Goal: Check status: Check status

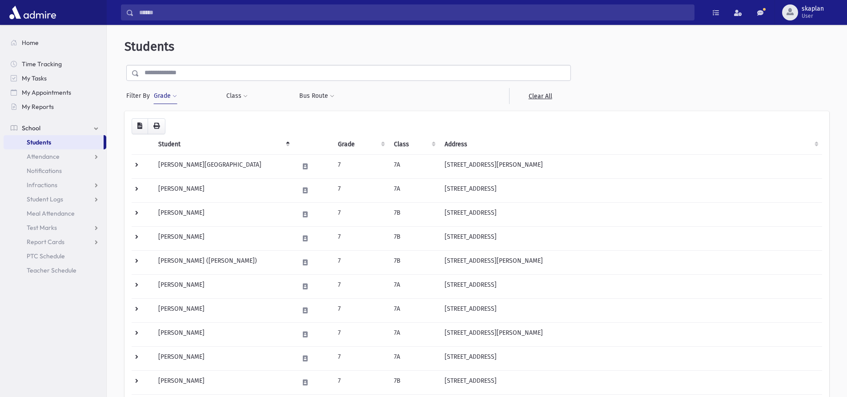
click at [174, 97] on span at bounding box center [174, 96] width 4 height 5
select select
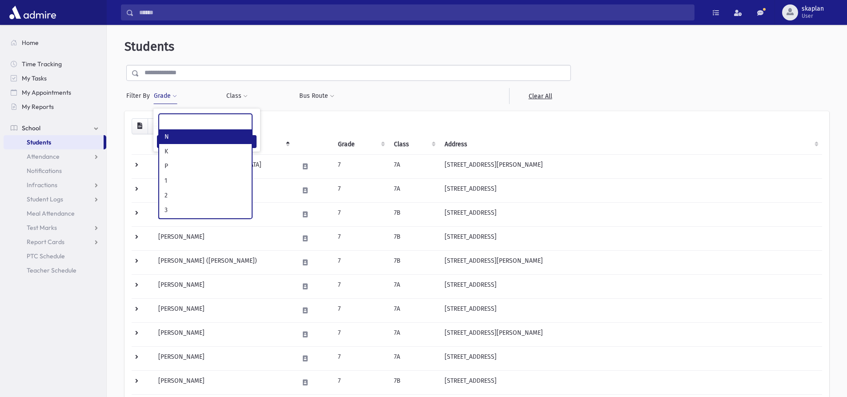
scroll to position [96, 0]
click at [235, 97] on button "Class" at bounding box center [237, 96] width 22 height 16
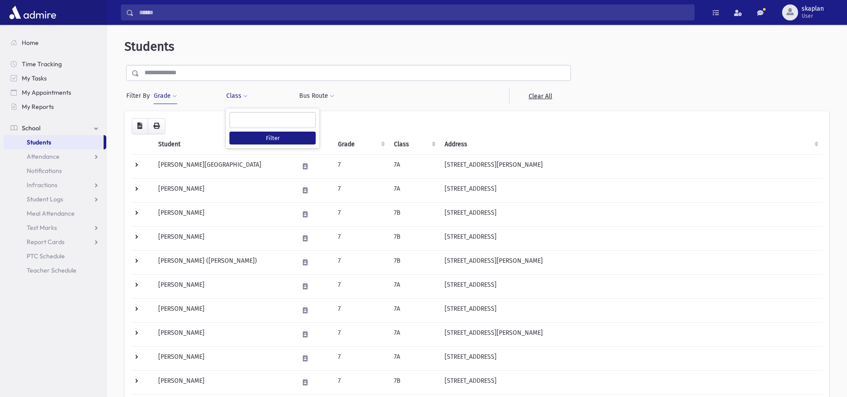
click at [241, 113] on ul at bounding box center [272, 118] width 85 height 13
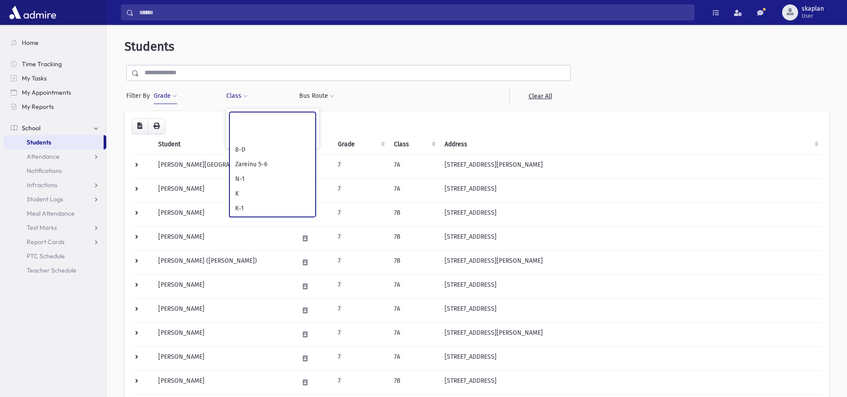
scroll to position [0, 0]
select select "**"
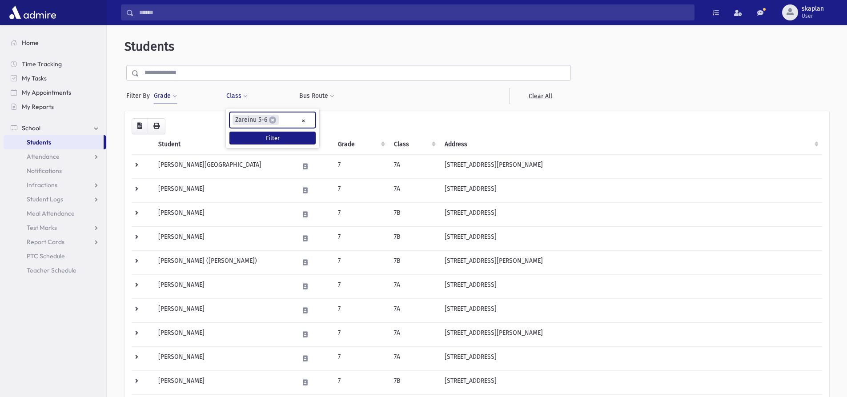
scroll to position [30, 0]
click at [269, 135] on button "Filter" at bounding box center [272, 138] width 86 height 13
